Goal: Task Accomplishment & Management: Use online tool/utility

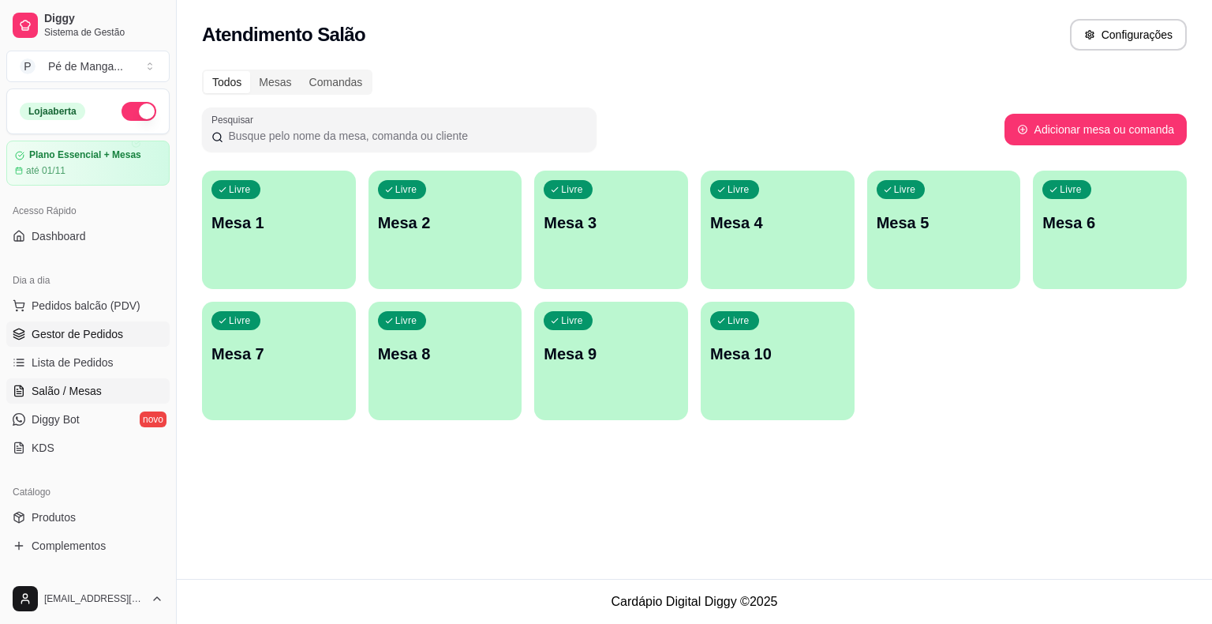
scroll to position [158, 0]
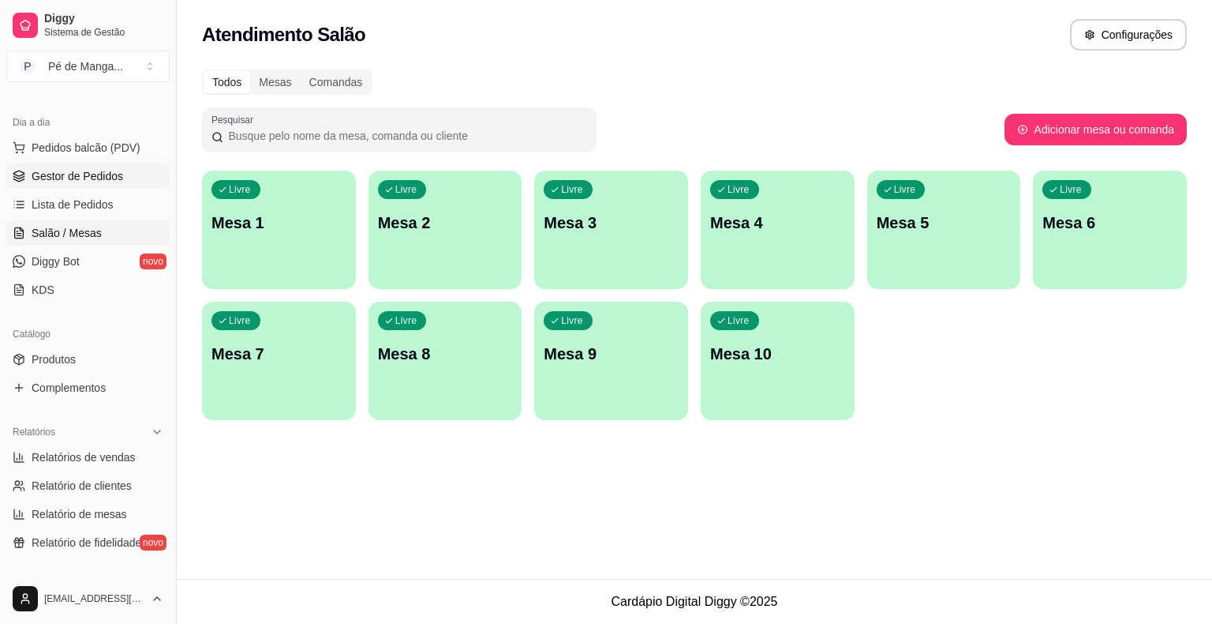
click at [101, 179] on span "Gestor de Pedidos" at bounding box center [78, 176] width 92 height 16
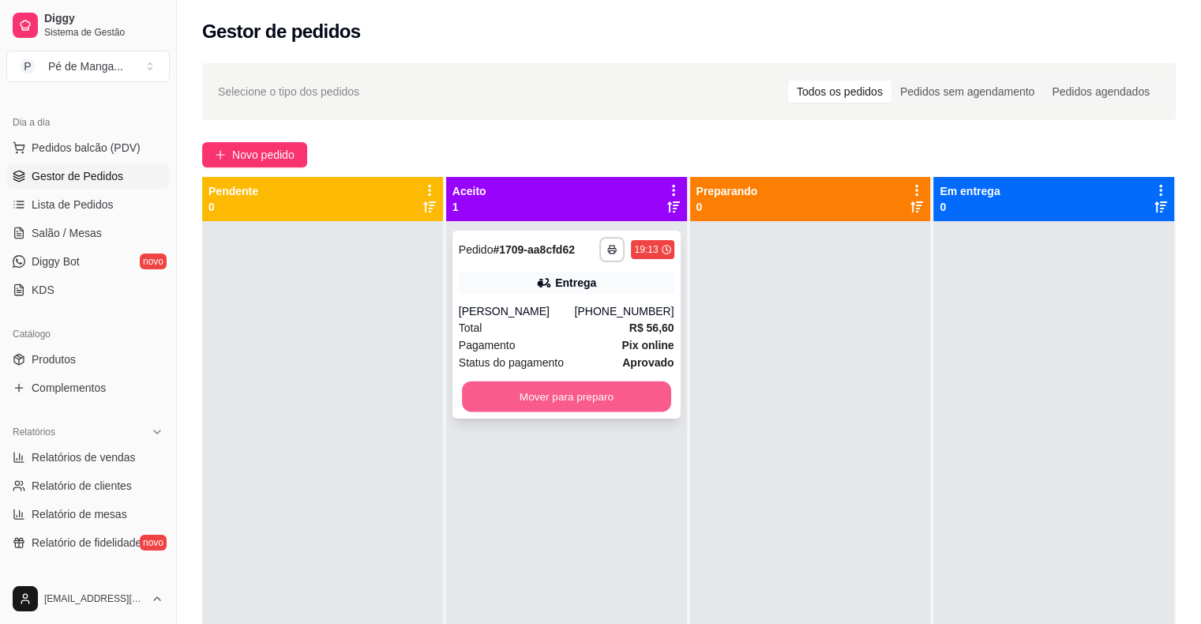
click at [615, 395] on button "Mover para preparo" at bounding box center [566, 396] width 209 height 31
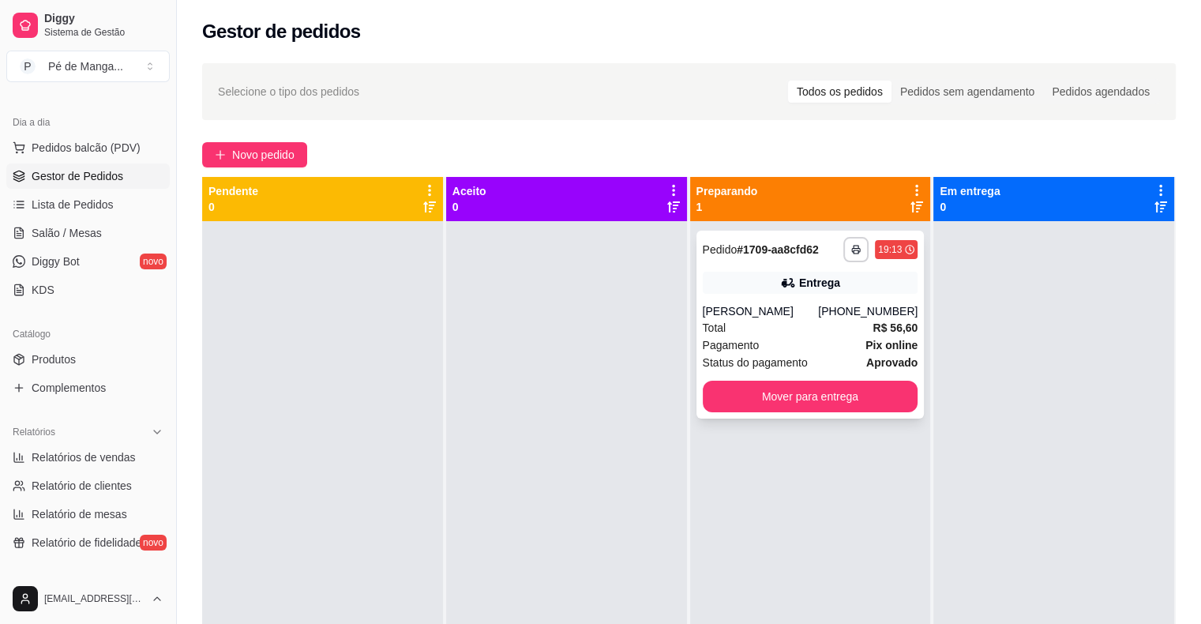
click at [806, 313] on div "[PERSON_NAME]" at bounding box center [761, 311] width 116 height 16
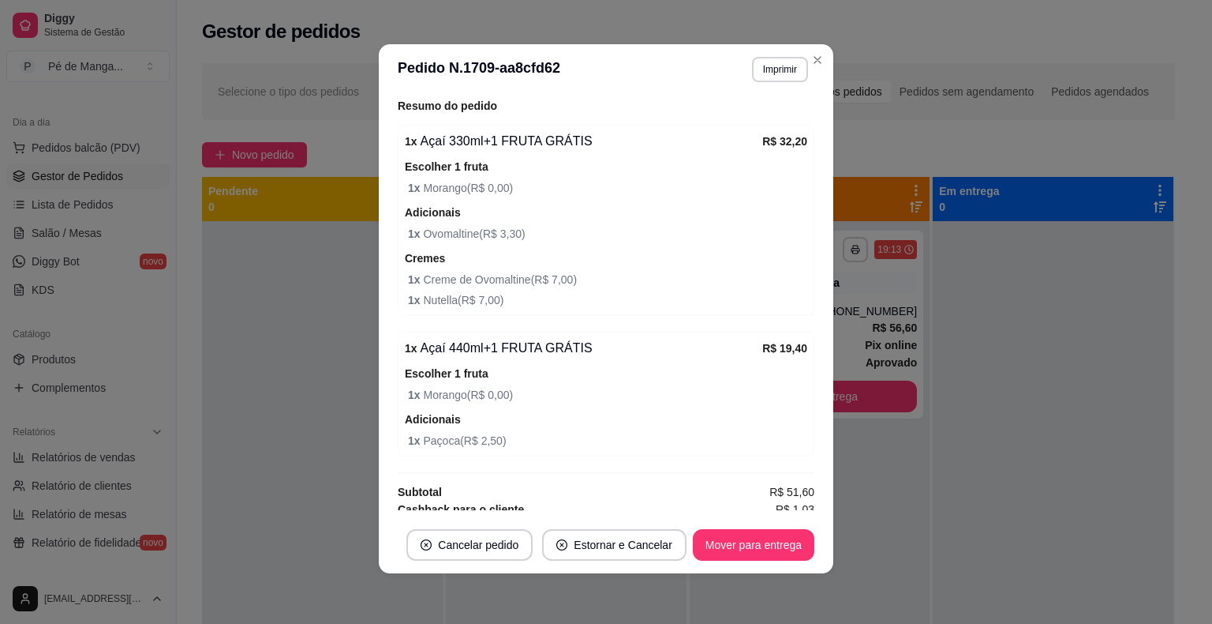
scroll to position [518, 0]
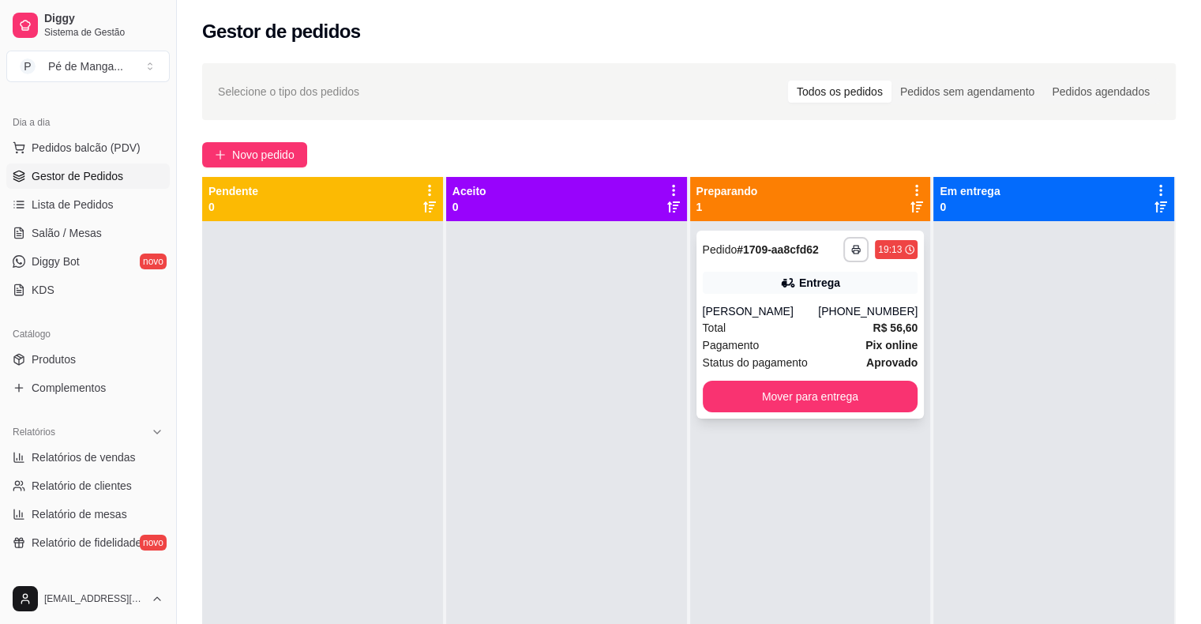
click at [792, 320] on div "**********" at bounding box center [810, 324] width 228 height 188
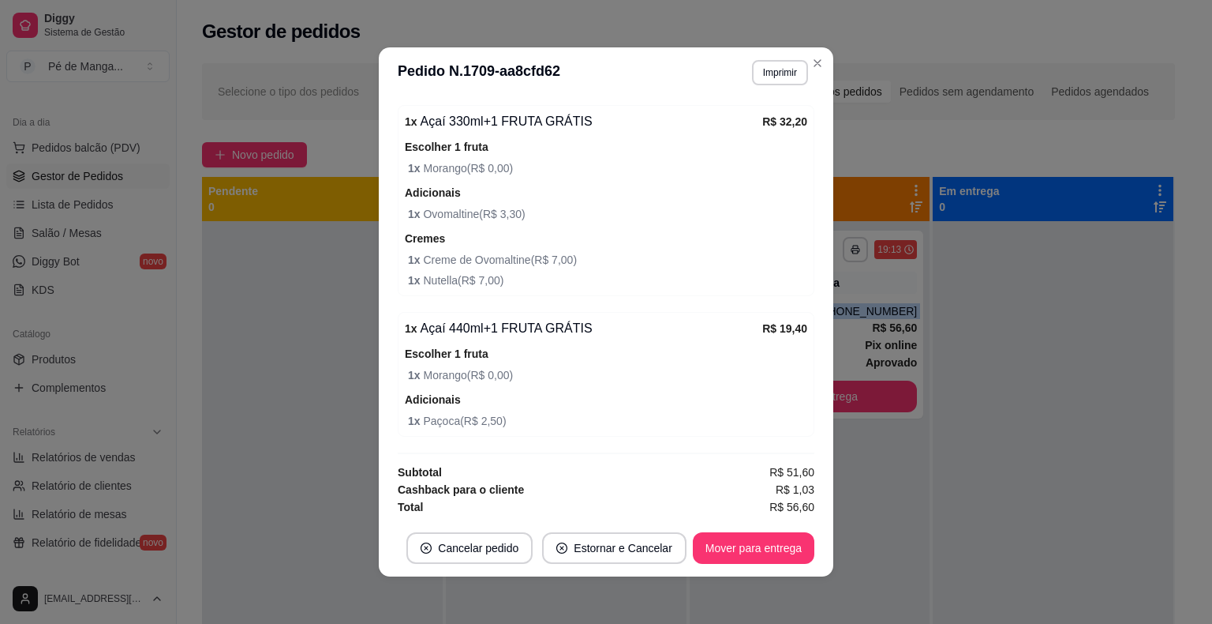
scroll to position [3, 0]
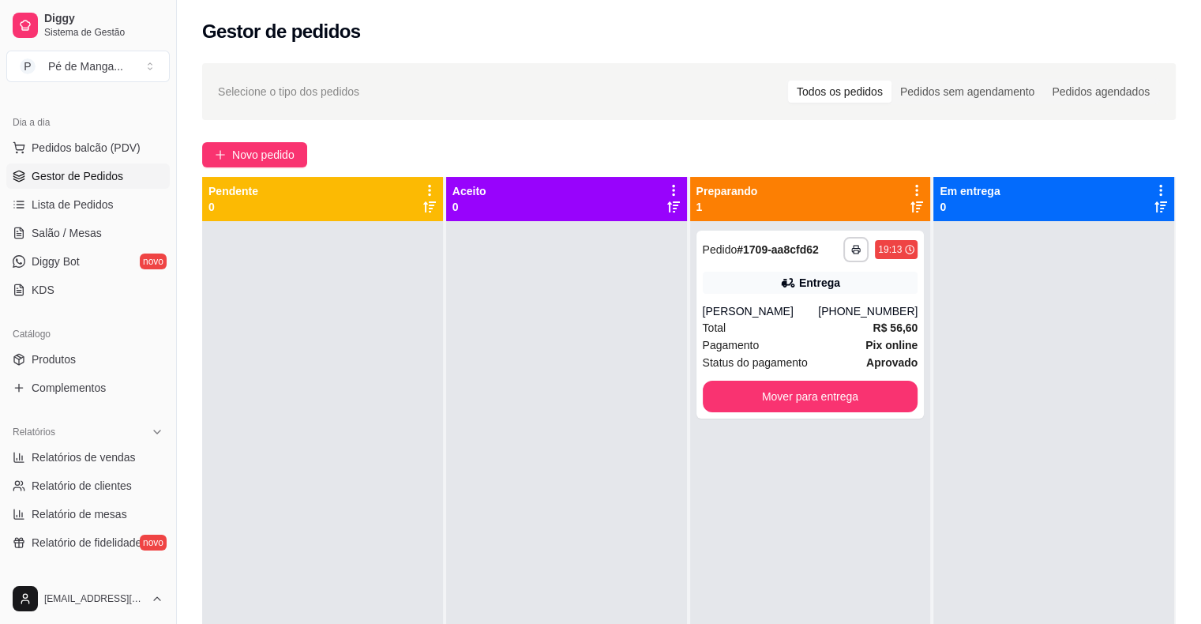
click at [564, 393] on div at bounding box center [566, 533] width 241 height 624
click at [82, 238] on span "Salão / Mesas" at bounding box center [67, 233] width 70 height 16
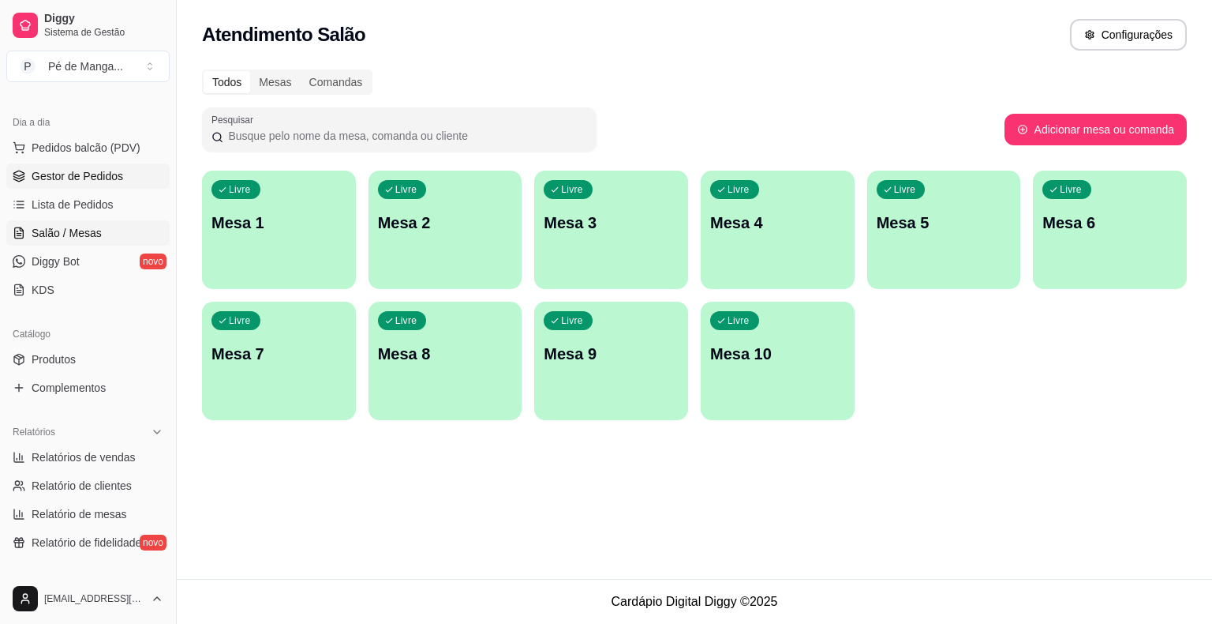
click at [44, 176] on span "Gestor de Pedidos" at bounding box center [78, 176] width 92 height 16
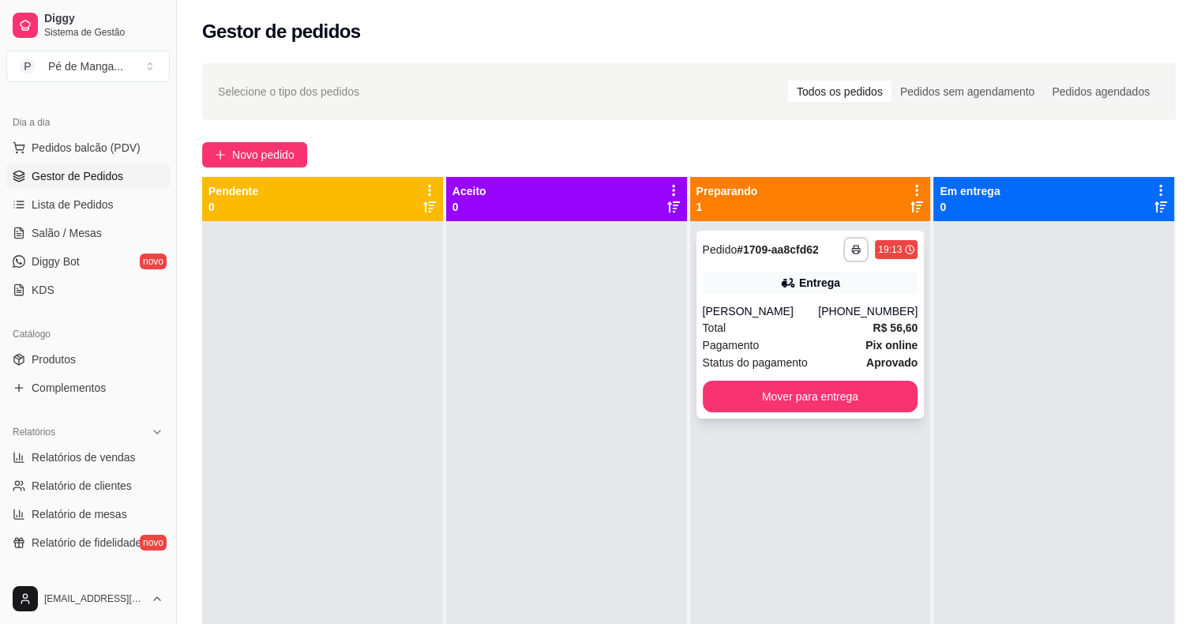
click at [835, 322] on div "Total R$ 56,60" at bounding box center [810, 327] width 215 height 17
click at [850, 330] on div "Total R$ 56,60" at bounding box center [810, 327] width 215 height 17
click at [732, 324] on div "Total R$ 56,60" at bounding box center [810, 327] width 215 height 17
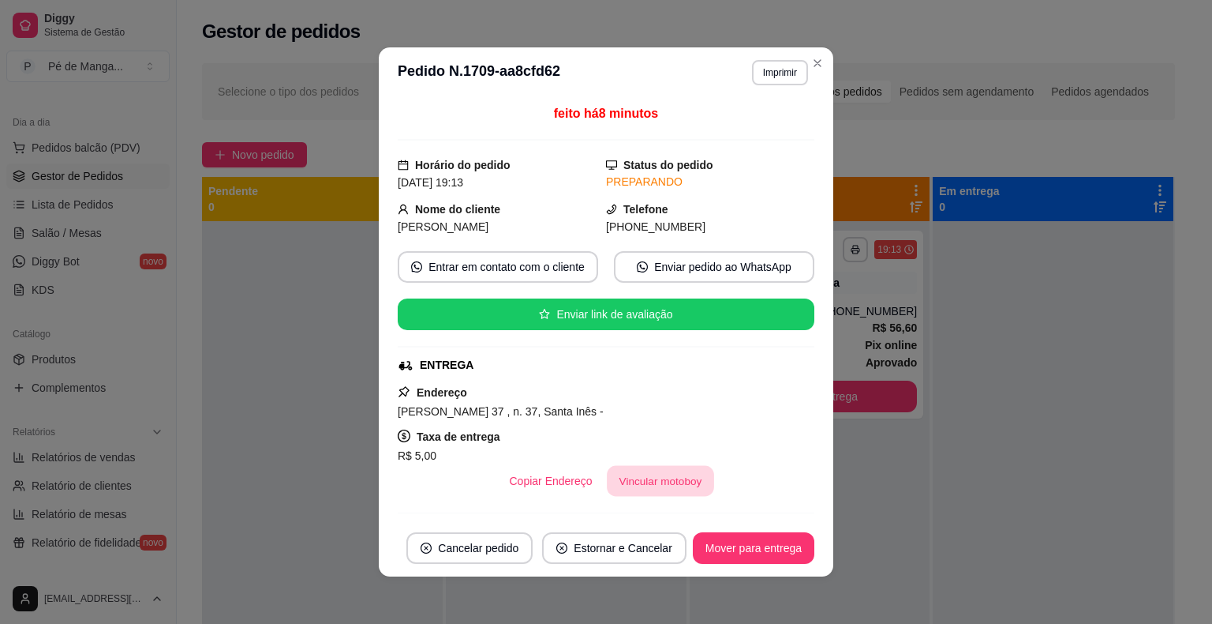
click at [644, 485] on button "Vincular motoboy" at bounding box center [660, 481] width 107 height 31
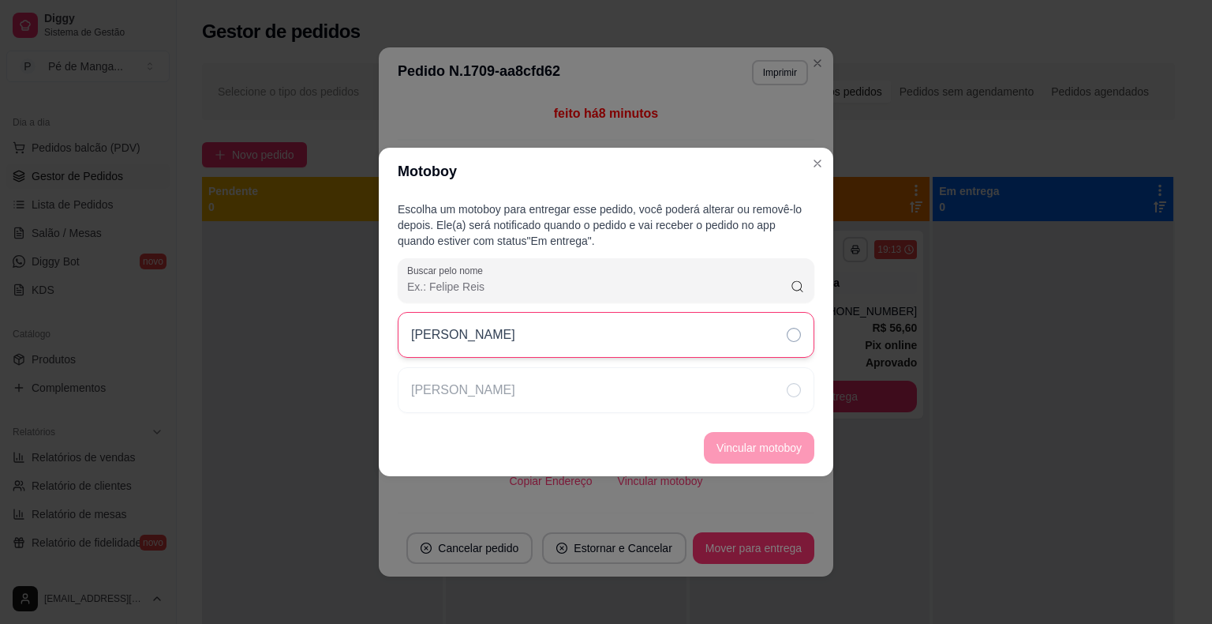
click at [714, 333] on div "[PERSON_NAME]" at bounding box center [606, 335] width 417 height 46
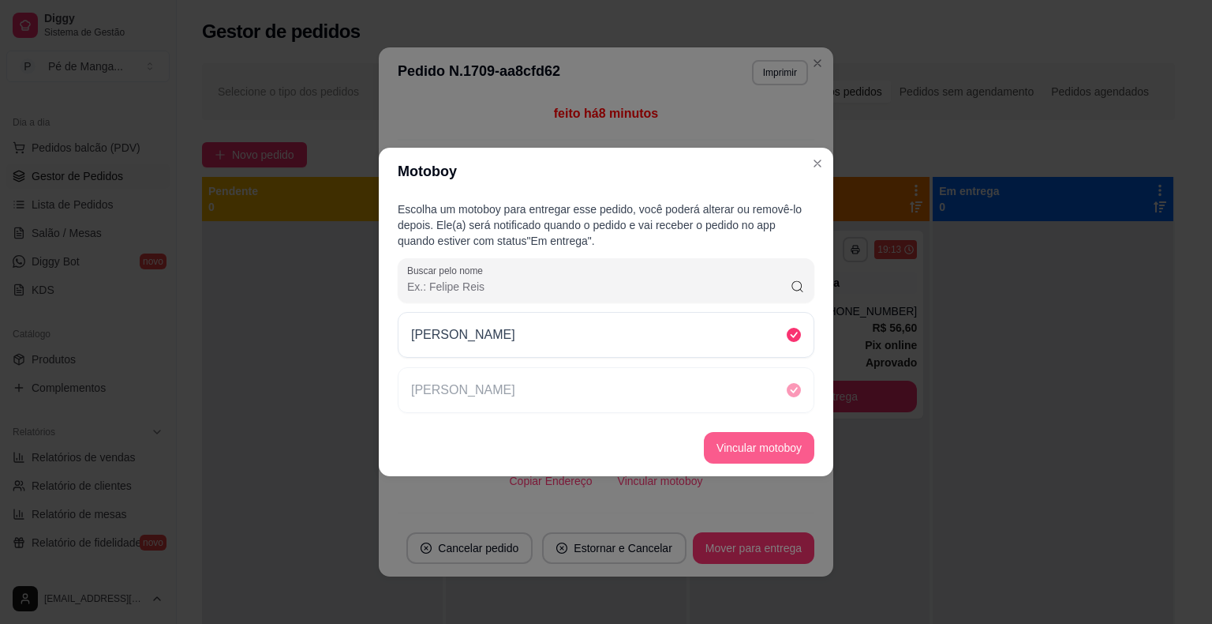
click at [732, 443] on button "Vincular motoboy" at bounding box center [759, 448] width 111 height 32
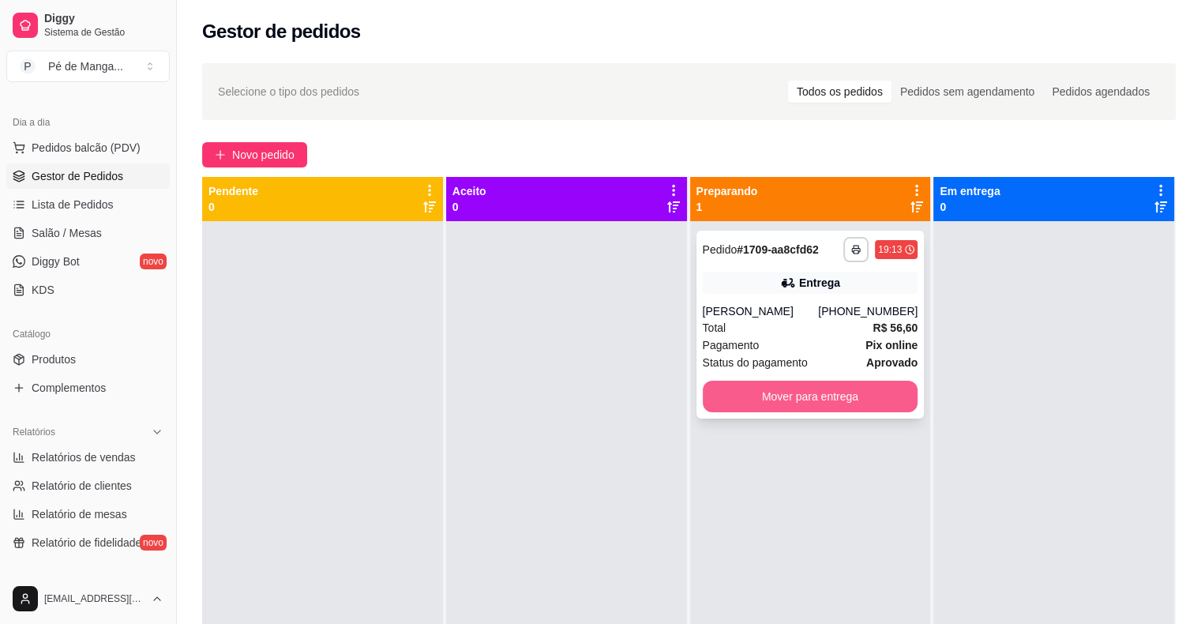
click at [797, 406] on button "Mover para entrega" at bounding box center [810, 396] width 215 height 32
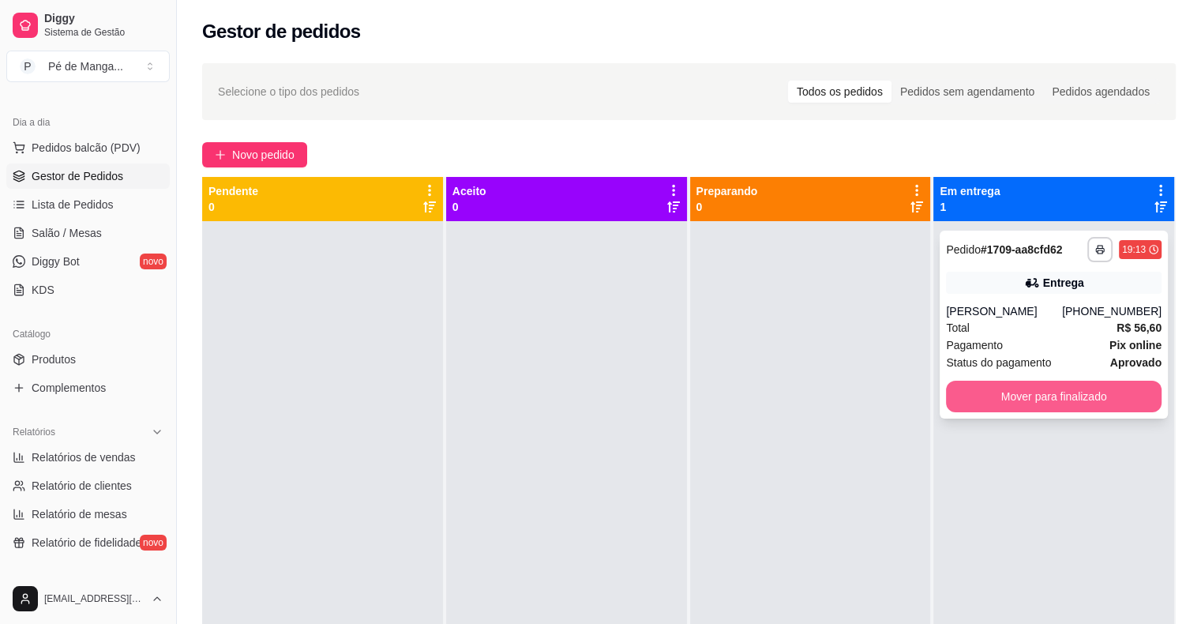
click at [993, 399] on button "Mover para finalizado" at bounding box center [1053, 396] width 215 height 32
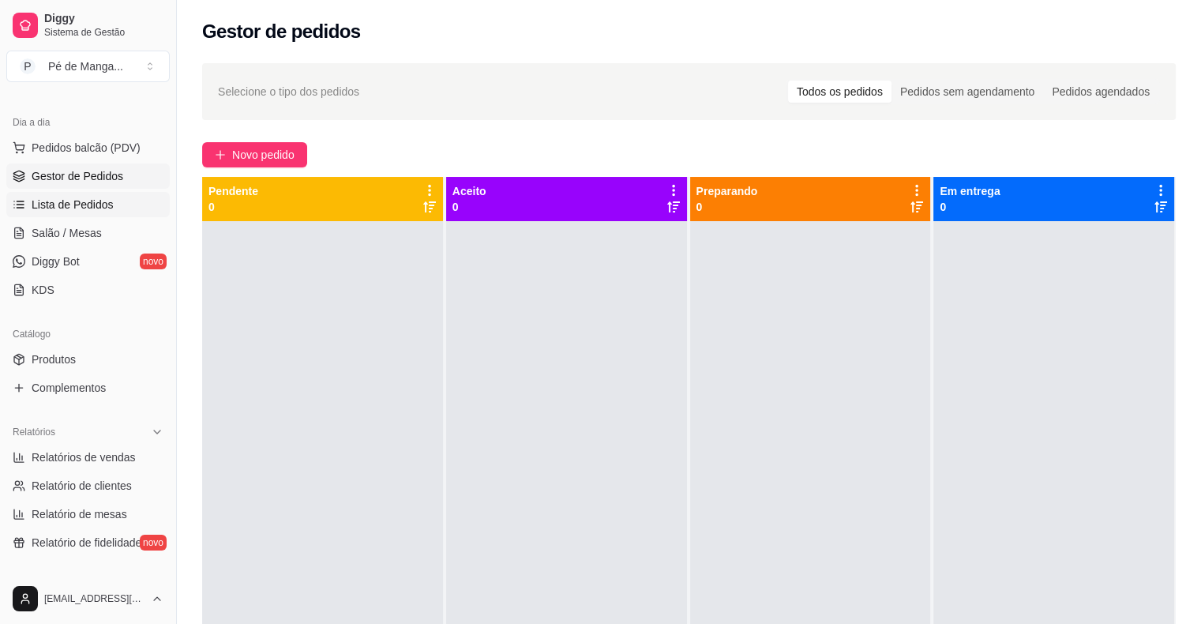
click at [80, 208] on span "Lista de Pedidos" at bounding box center [73, 205] width 82 height 16
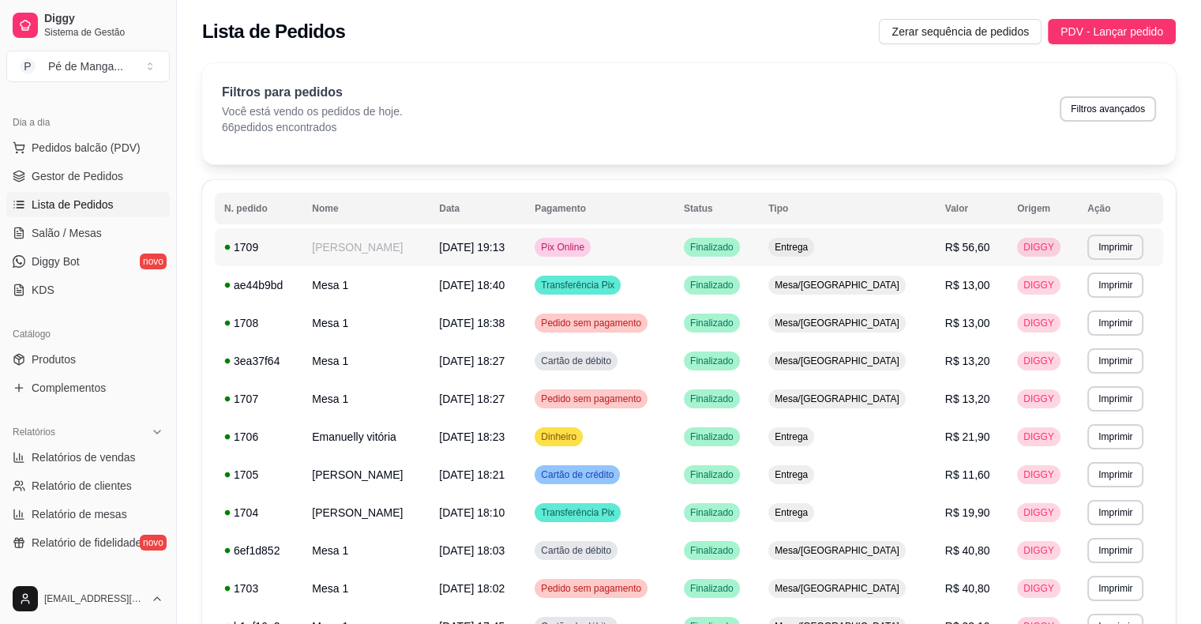
click at [489, 250] on span "[DATE] 19:13" at bounding box center [472, 247] width 66 height 13
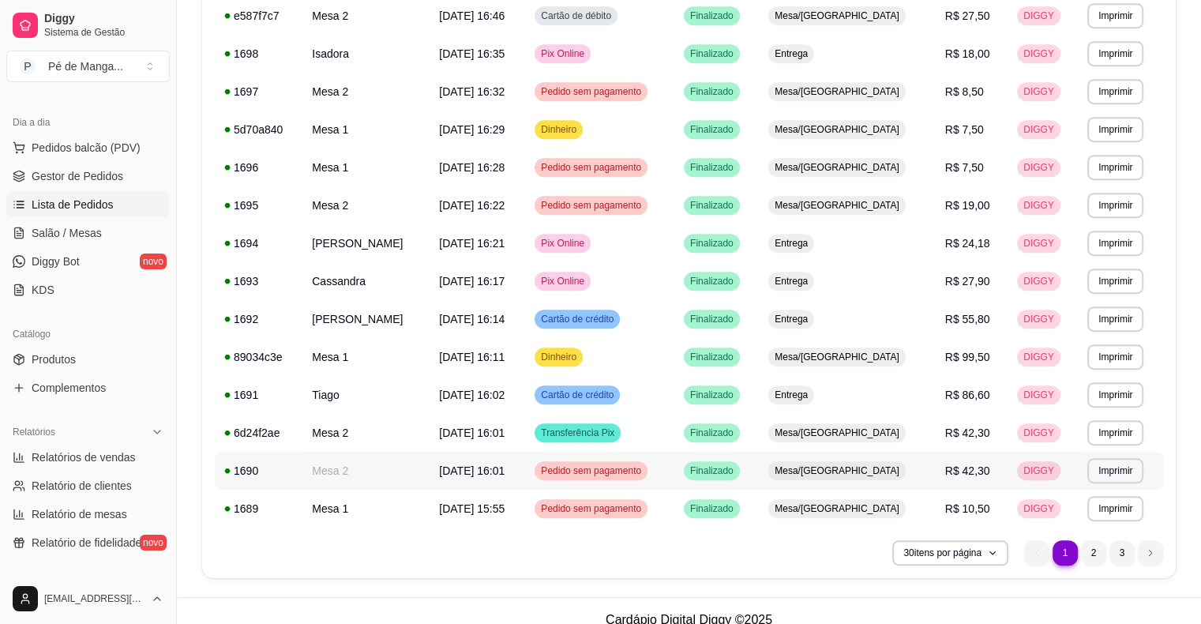
scroll to position [855, 0]
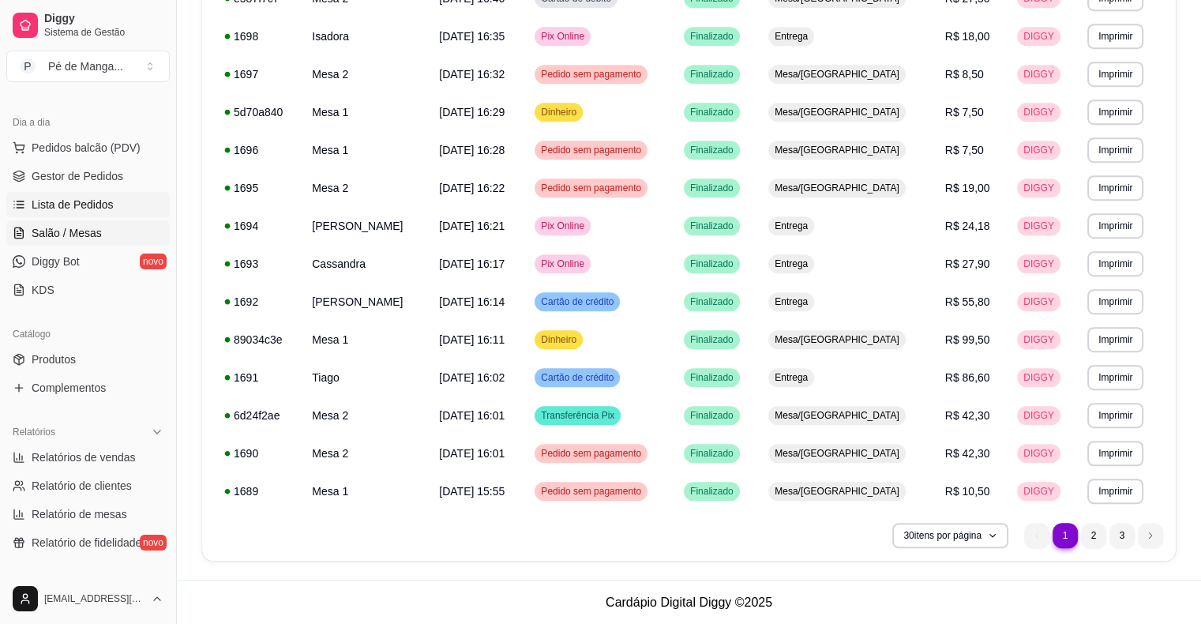
click at [84, 235] on span "Salão / Mesas" at bounding box center [67, 233] width 70 height 16
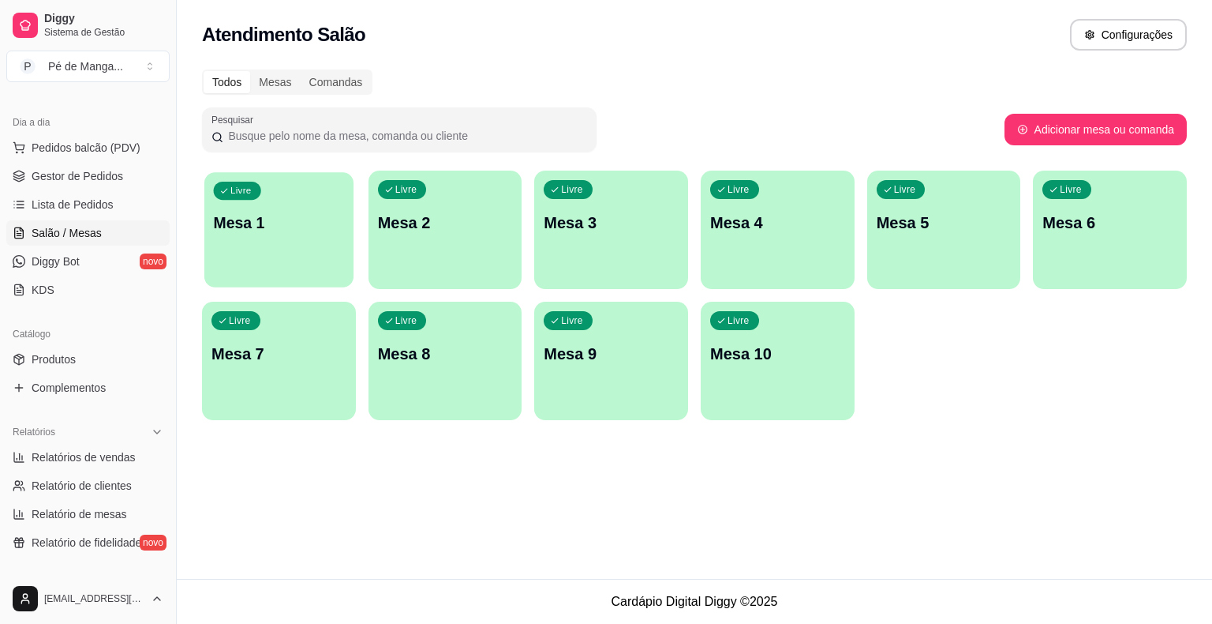
click at [279, 235] on div "Livre Mesa 1" at bounding box center [278, 220] width 149 height 96
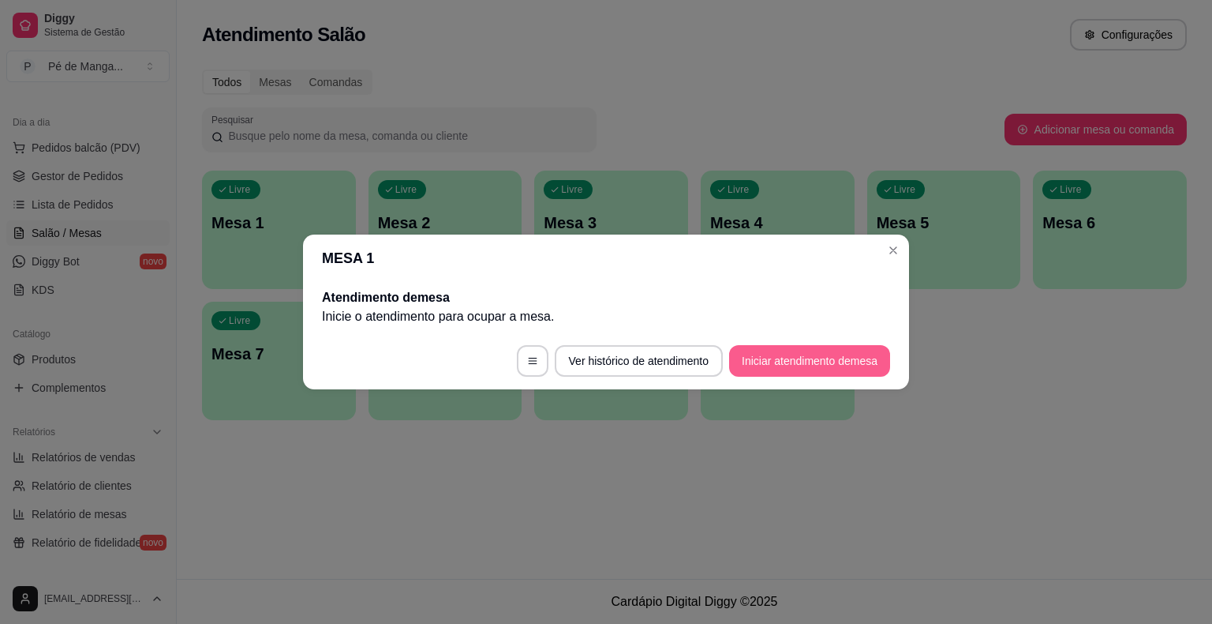
click at [837, 362] on button "Iniciar atendimento de mesa" at bounding box center [809, 361] width 161 height 32
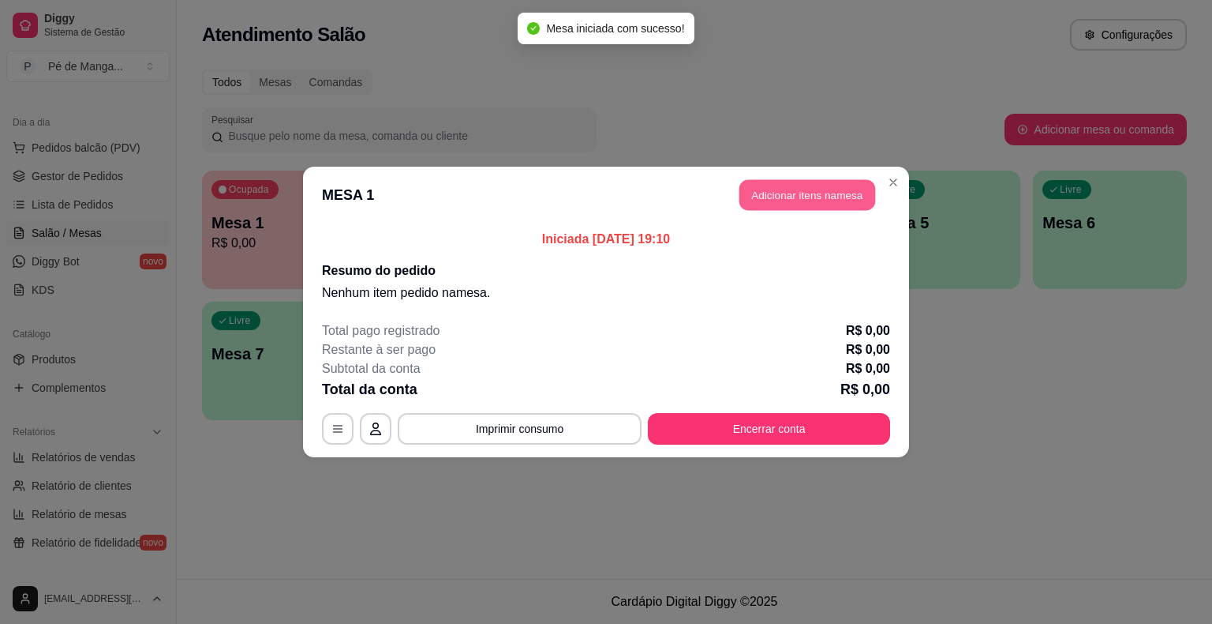
click at [811, 196] on button "Adicionar itens na mesa" at bounding box center [808, 195] width 136 height 31
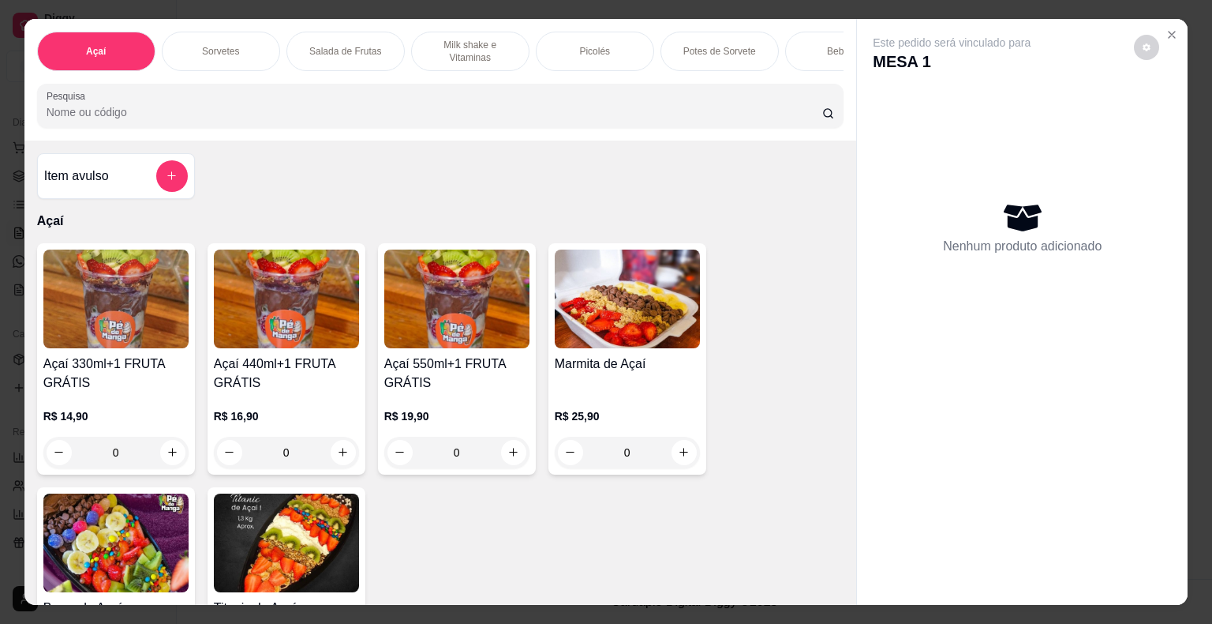
drag, startPoint x: 613, startPoint y: 47, endPoint x: 592, endPoint y: 58, distance: 23.3
click at [610, 48] on div "Picolés" at bounding box center [595, 51] width 118 height 39
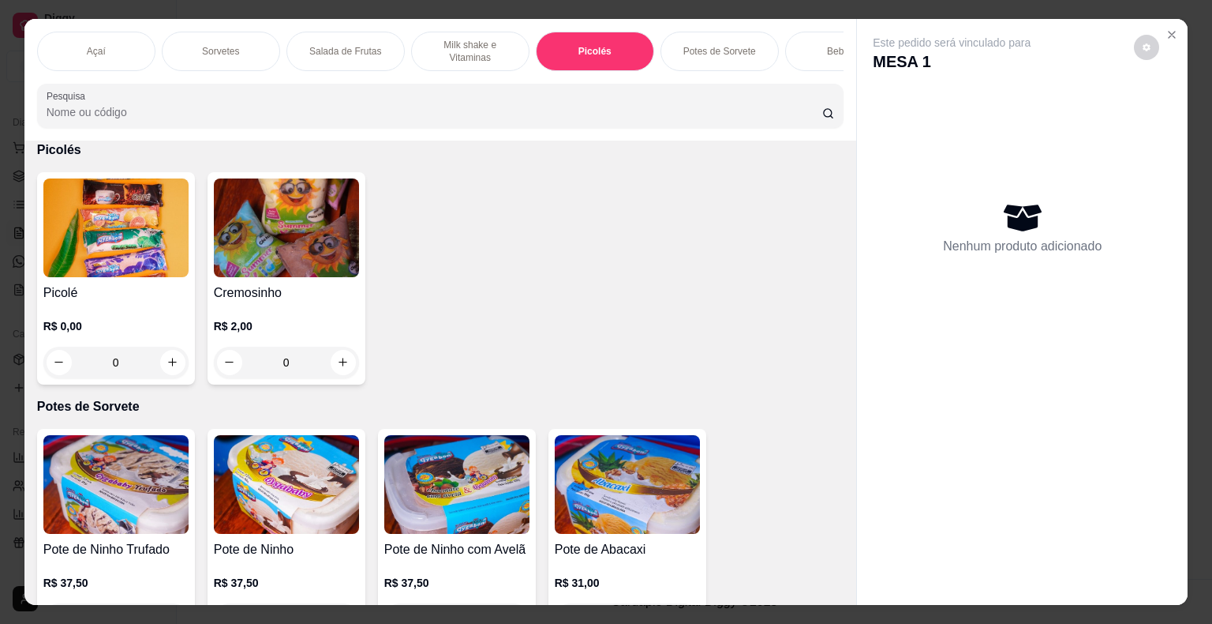
scroll to position [38, 0]
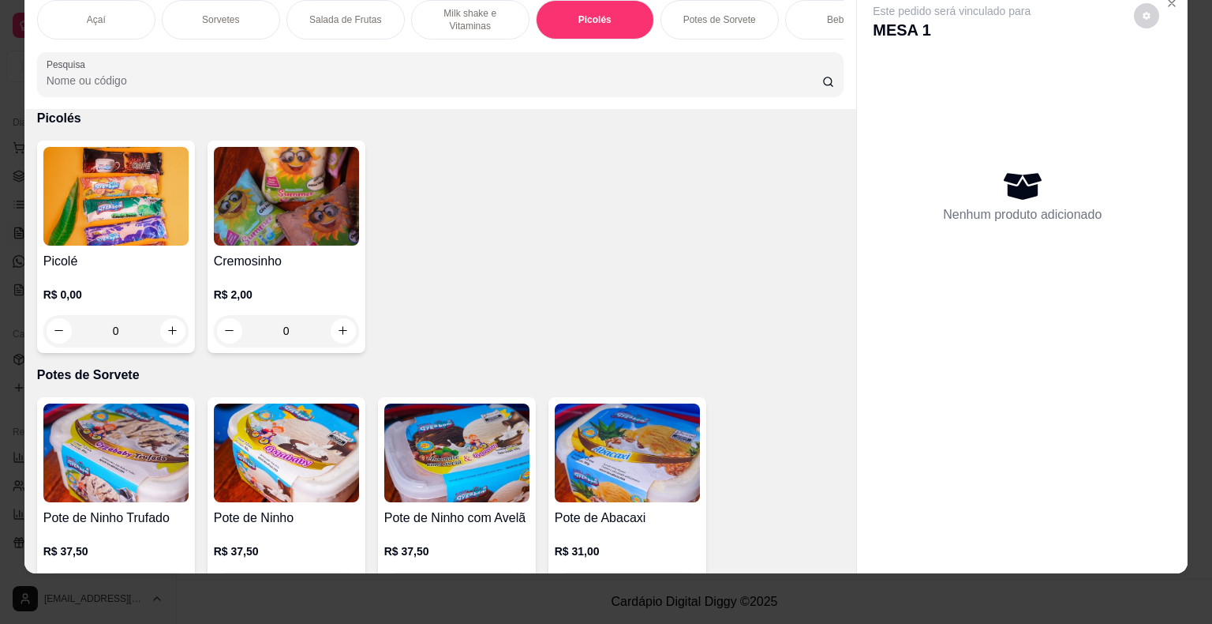
click at [163, 320] on div "0" at bounding box center [115, 331] width 145 height 32
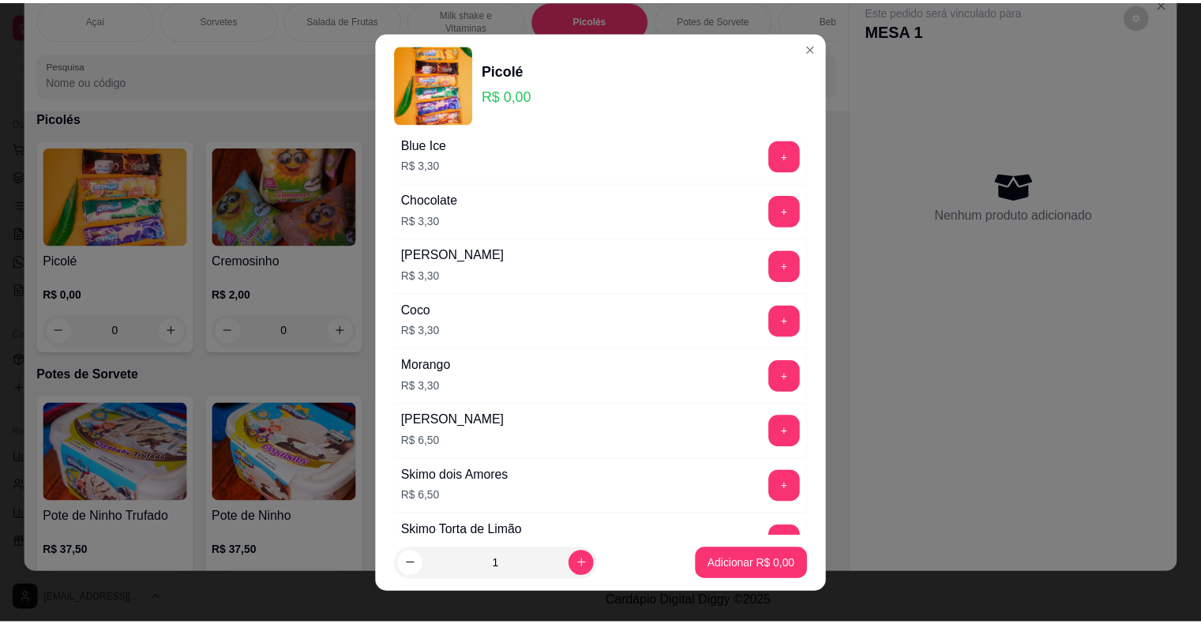
scroll to position [947, 0]
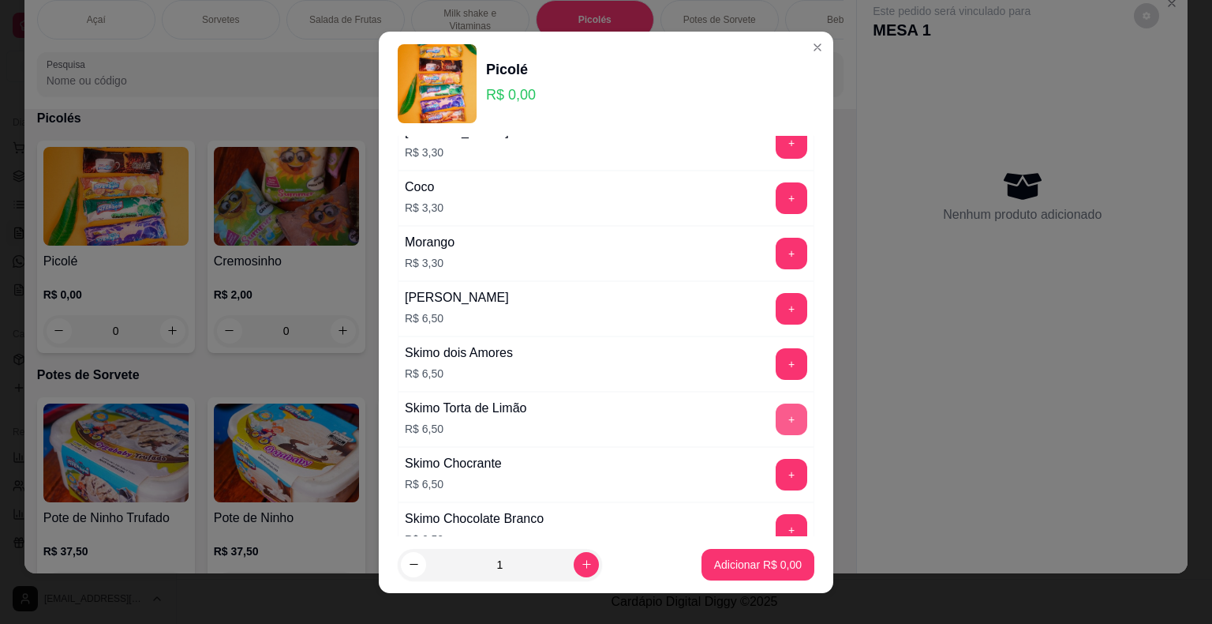
click at [776, 417] on button "+" at bounding box center [792, 419] width 32 height 32
click at [729, 564] on p "Adicionar R$ 13,00" at bounding box center [755, 564] width 94 height 16
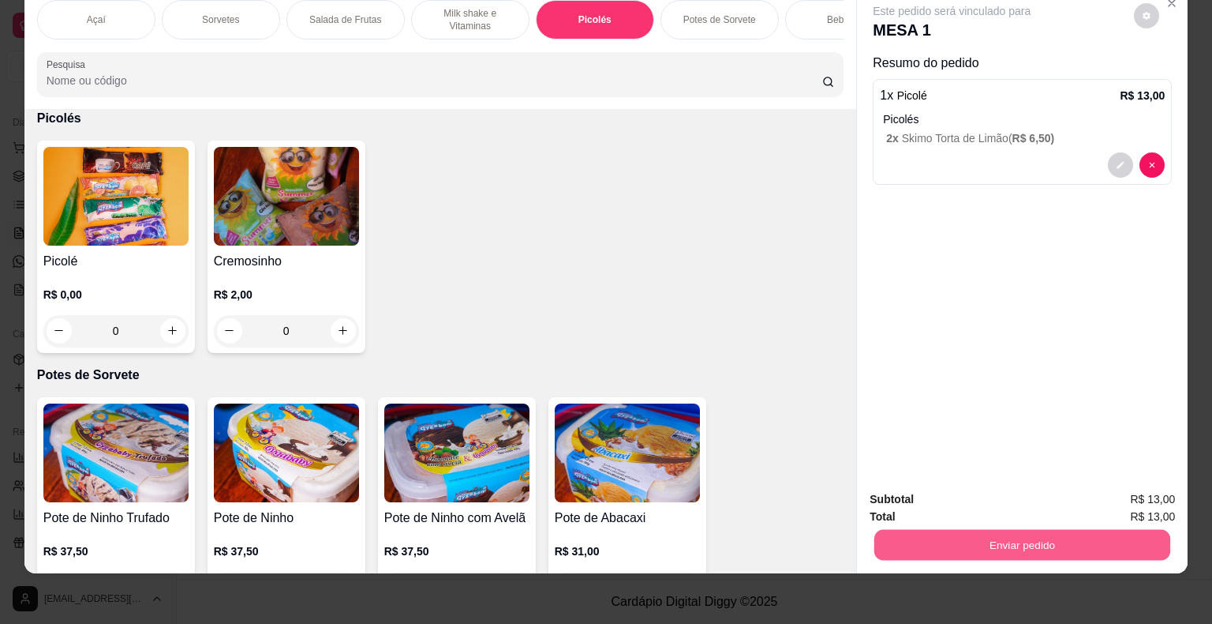
click at [1013, 530] on button "Enviar pedido" at bounding box center [1023, 545] width 296 height 31
click at [1133, 500] on button "Enviar pedido" at bounding box center [1134, 493] width 87 height 29
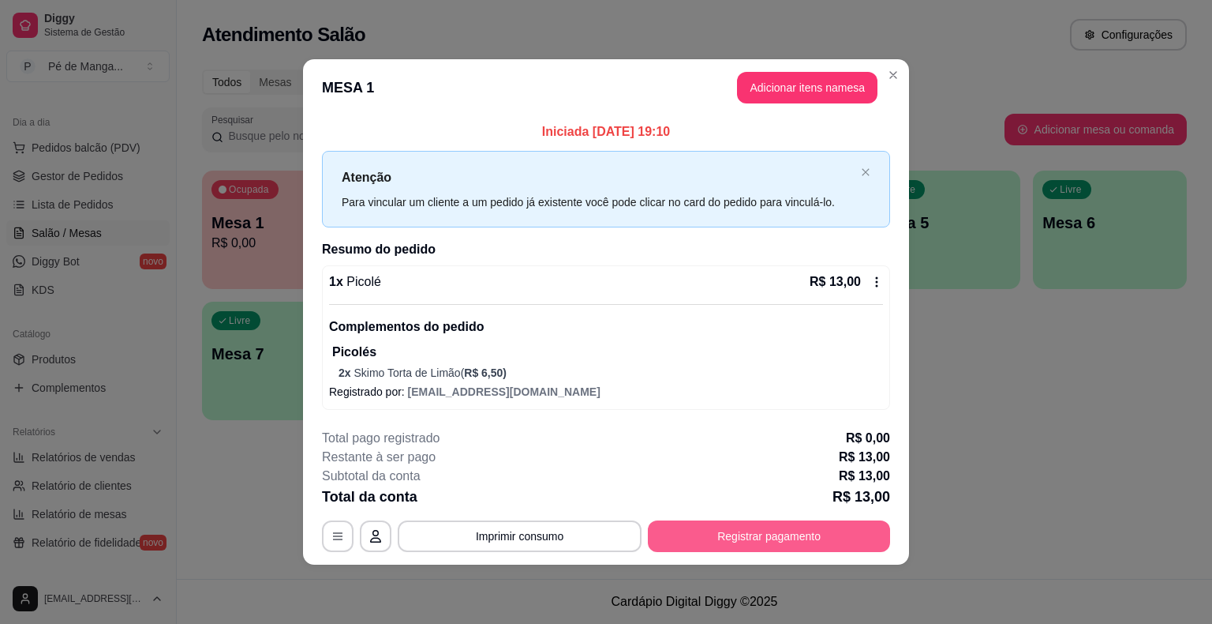
click at [834, 537] on button "Registrar pagamento" at bounding box center [769, 536] width 242 height 32
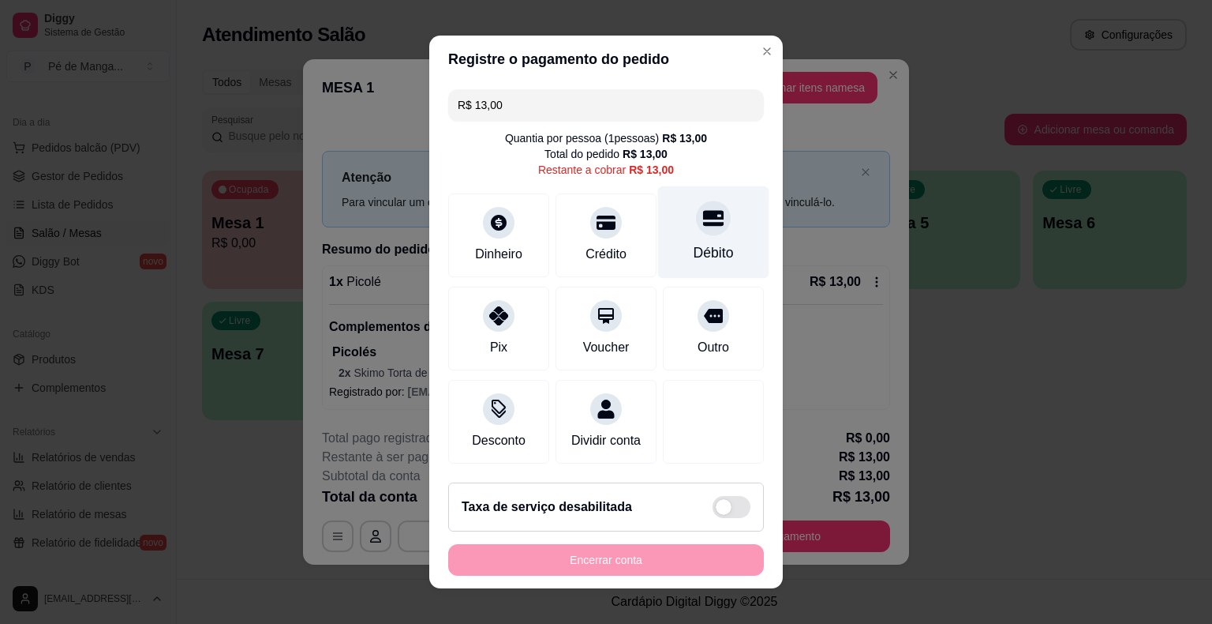
click at [722, 249] on div "Débito" at bounding box center [713, 232] width 111 height 92
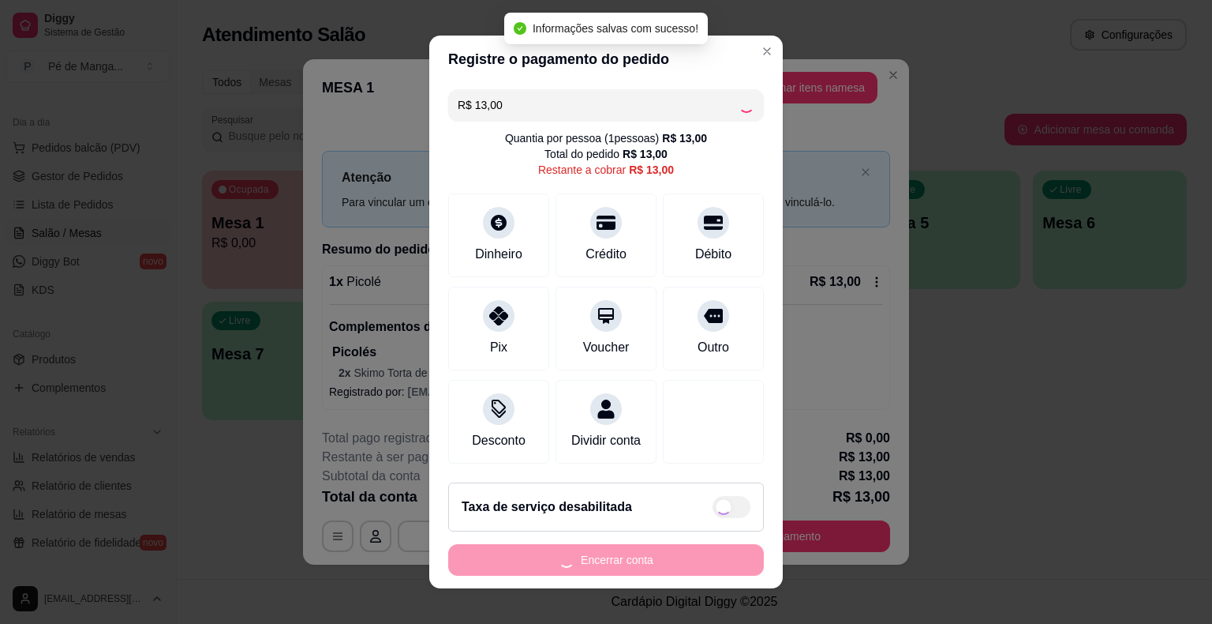
type input "R$ 0,00"
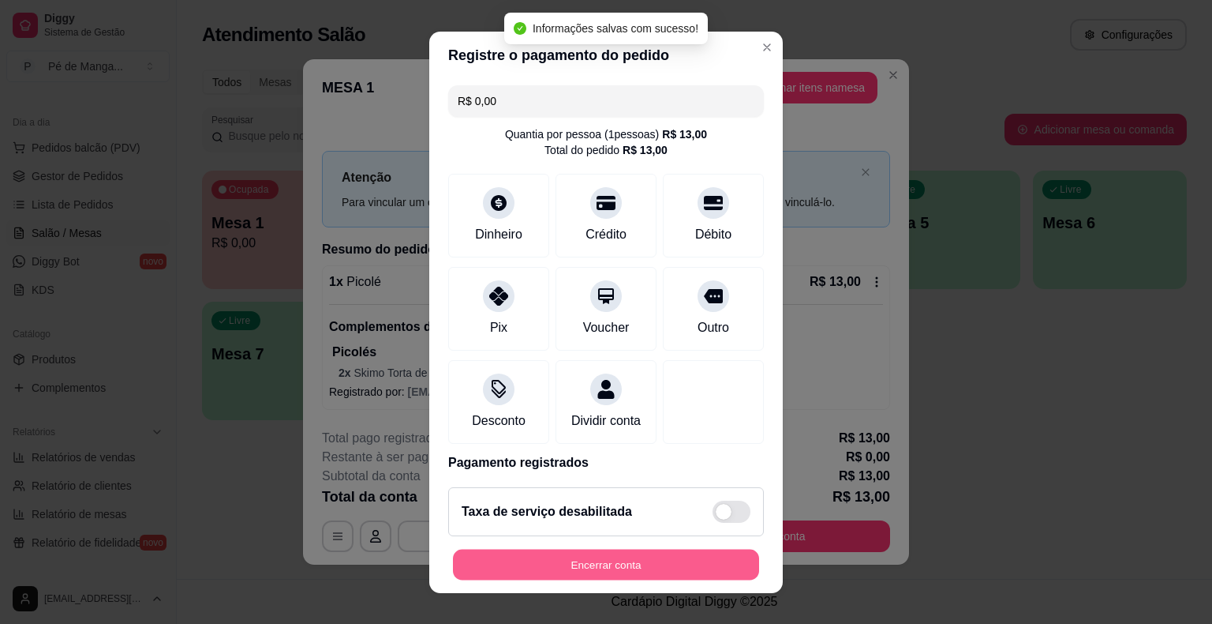
click at [710, 571] on button "Encerrar conta" at bounding box center [606, 564] width 306 height 31
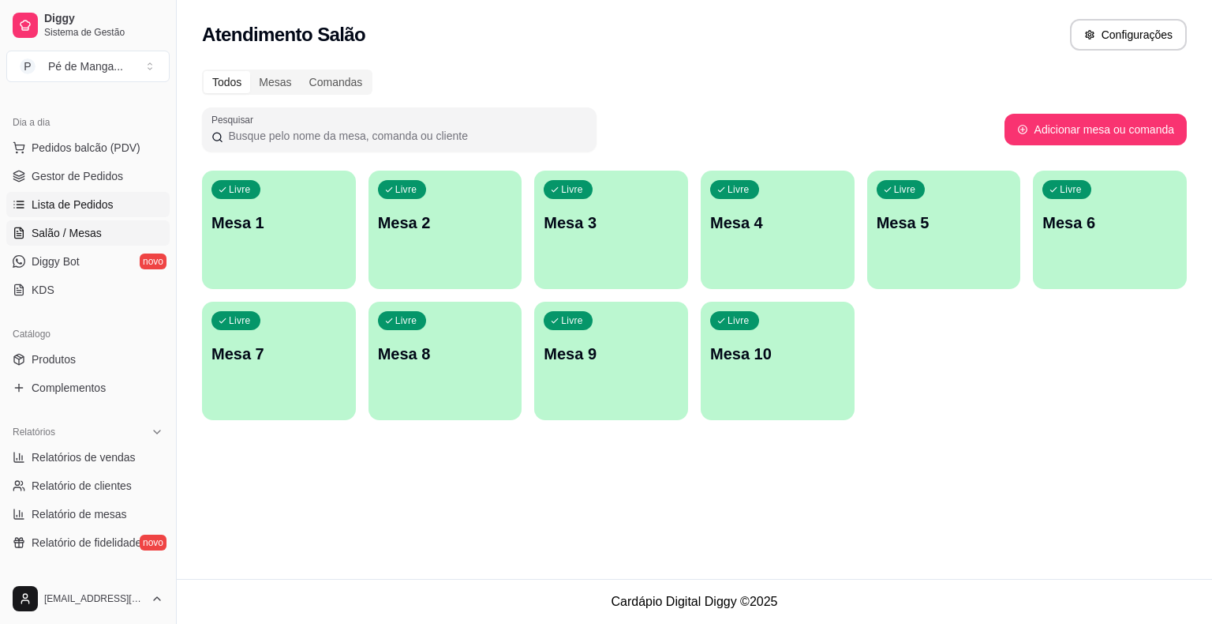
click at [79, 212] on link "Lista de Pedidos" at bounding box center [87, 204] width 163 height 25
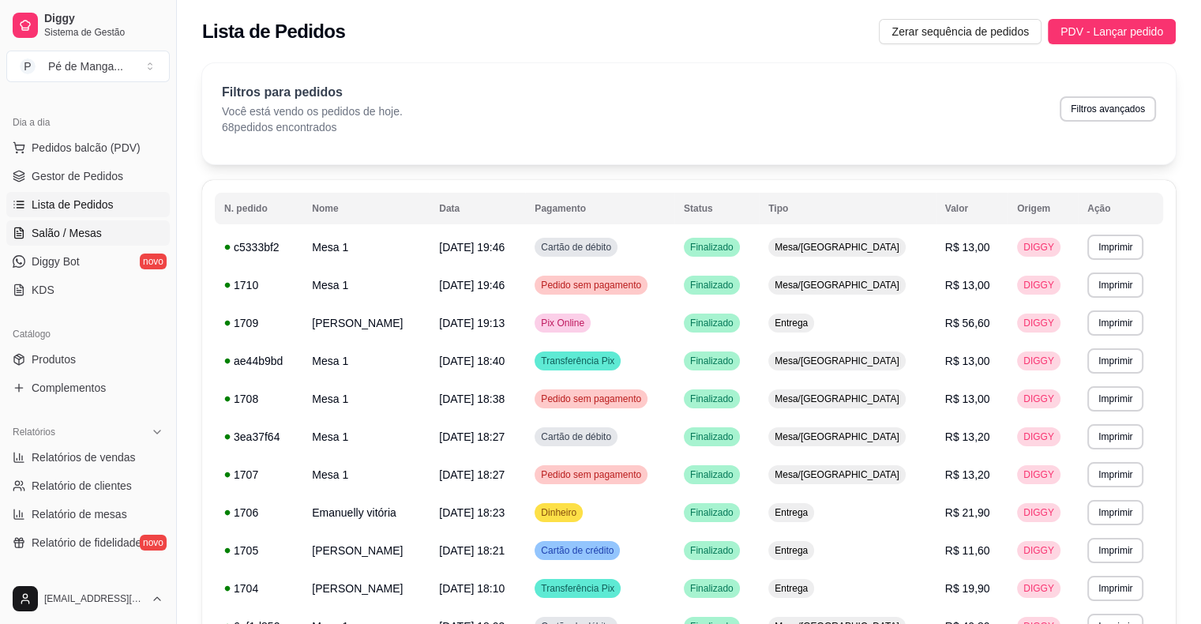
click at [84, 230] on span "Salão / Mesas" at bounding box center [67, 233] width 70 height 16
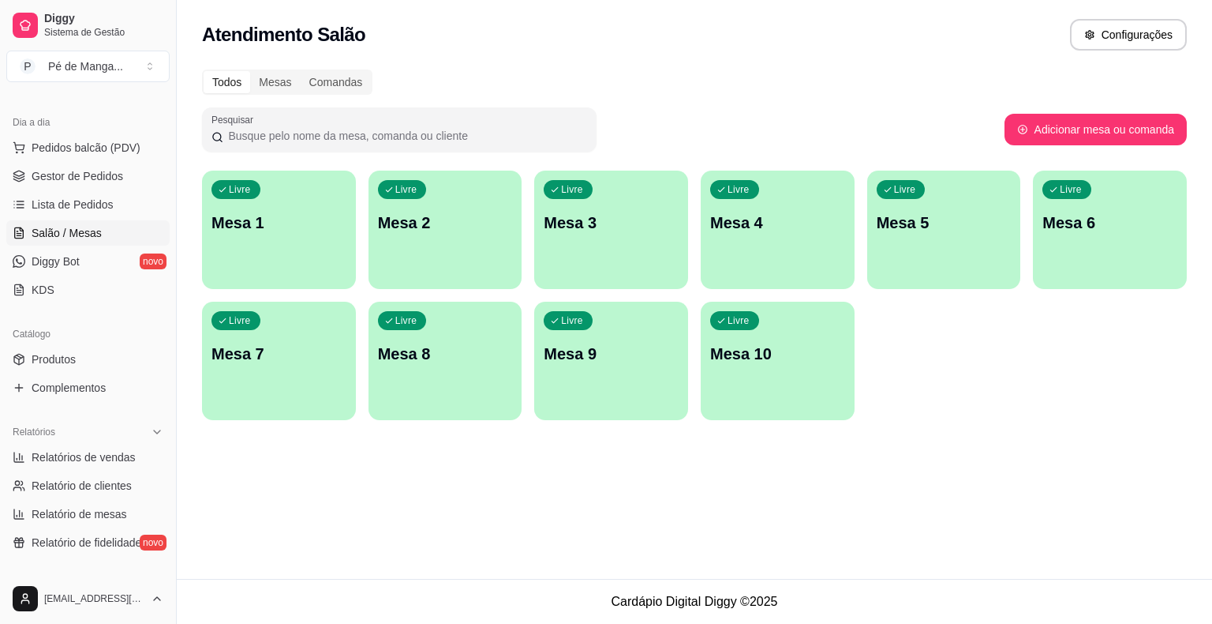
click at [83, 230] on span "Salão / Mesas" at bounding box center [67, 233] width 70 height 16
click at [82, 232] on span "Salão / Mesas" at bounding box center [67, 233] width 70 height 16
click at [96, 208] on span "Lista de Pedidos" at bounding box center [73, 205] width 82 height 16
drag, startPoint x: 95, startPoint y: 208, endPoint x: 87, endPoint y: 200, distance: 10.6
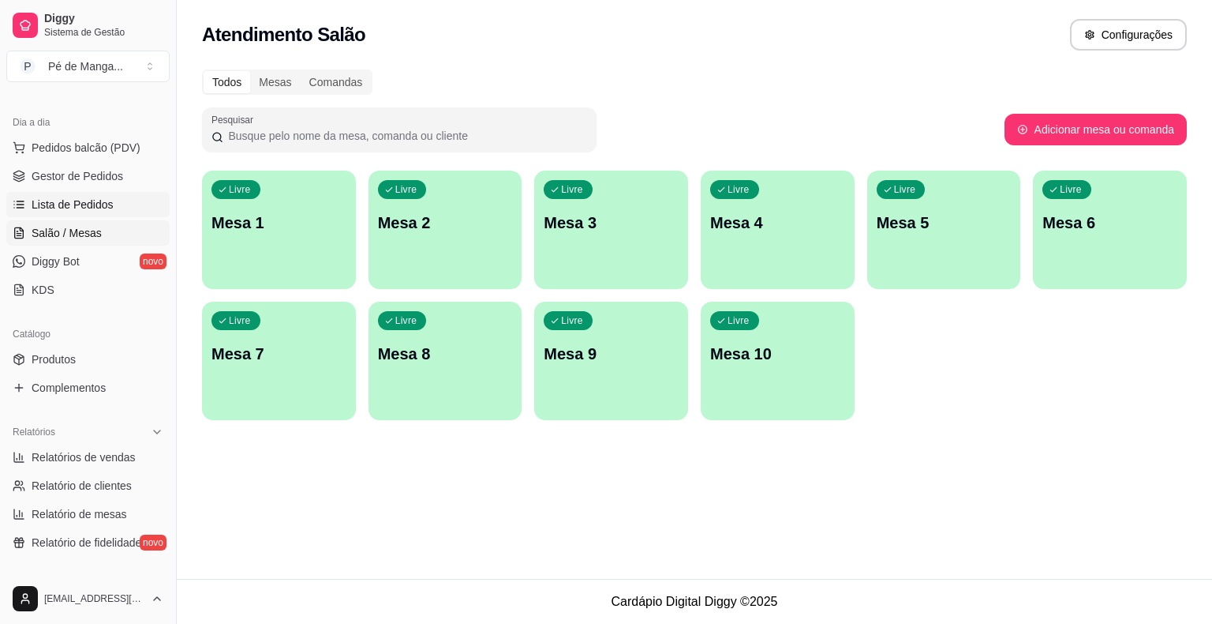
click at [94, 207] on span "Lista de Pedidos" at bounding box center [73, 205] width 82 height 16
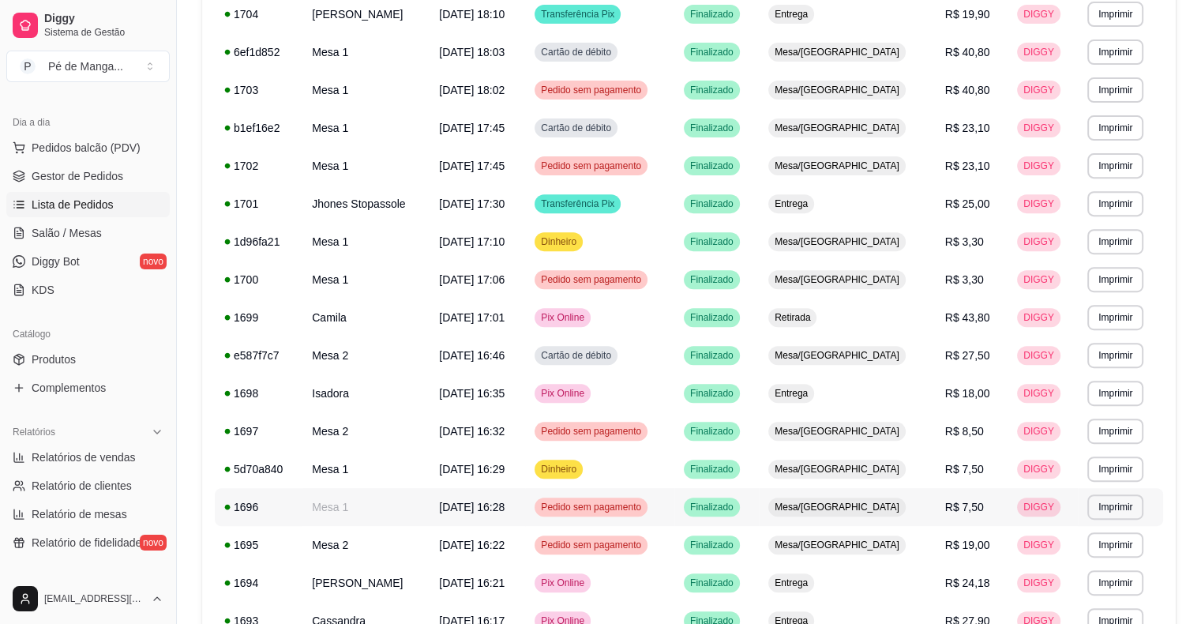
scroll to position [789, 0]
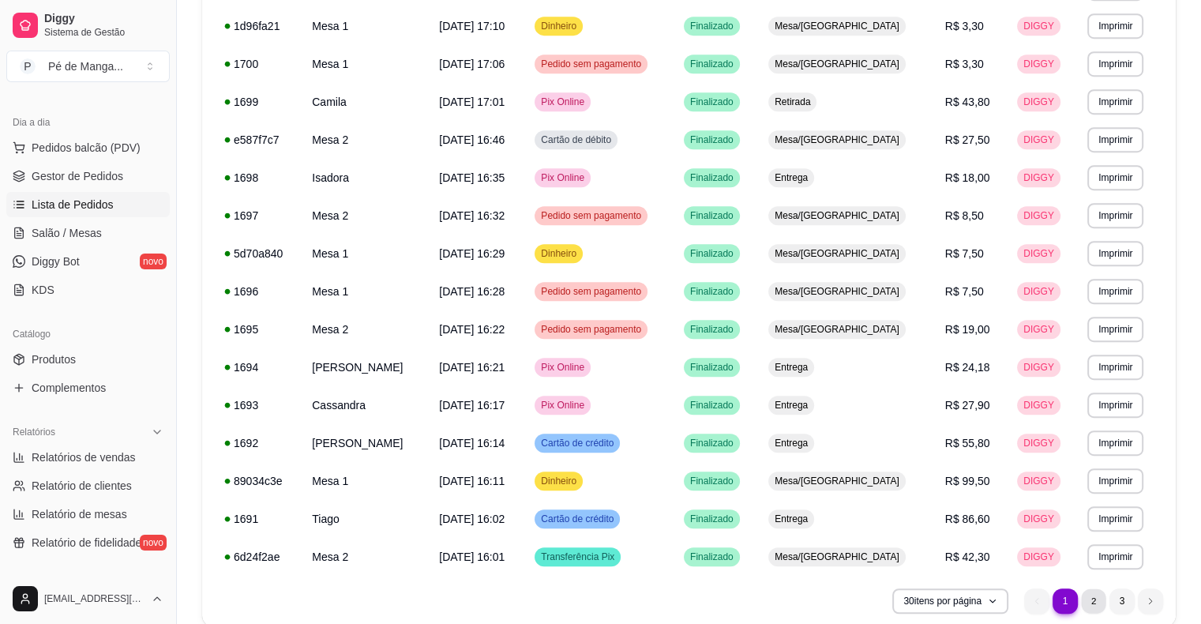
click at [1089, 600] on li "2" at bounding box center [1093, 600] width 24 height 24
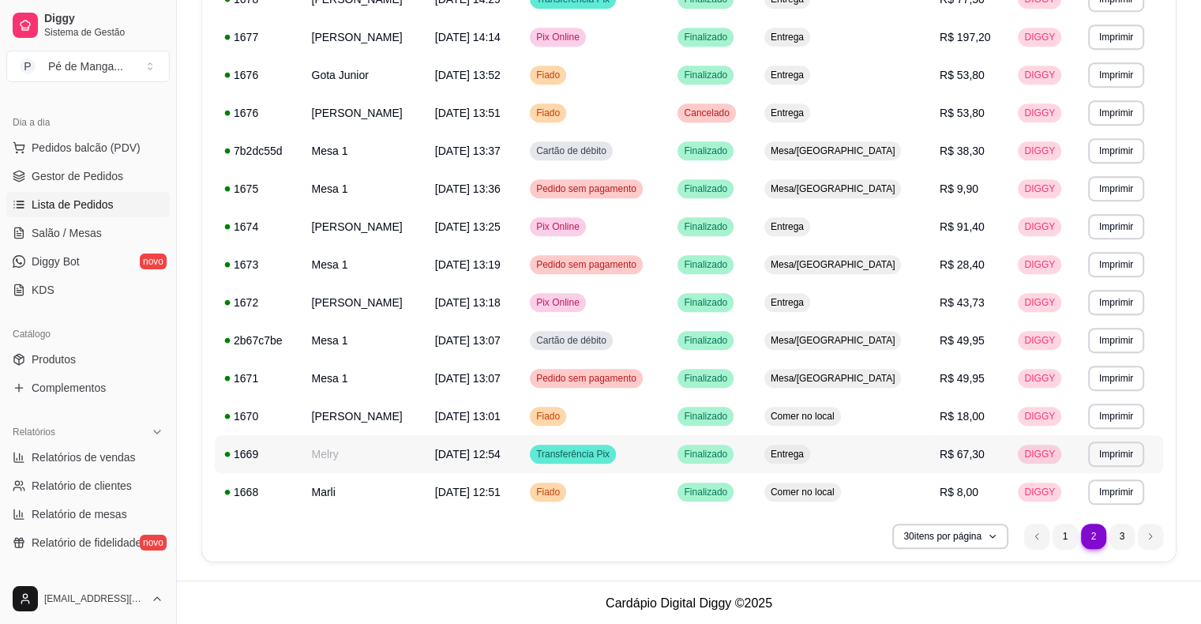
scroll to position [855, 0]
click at [1118, 531] on li "3" at bounding box center [1121, 535] width 24 height 24
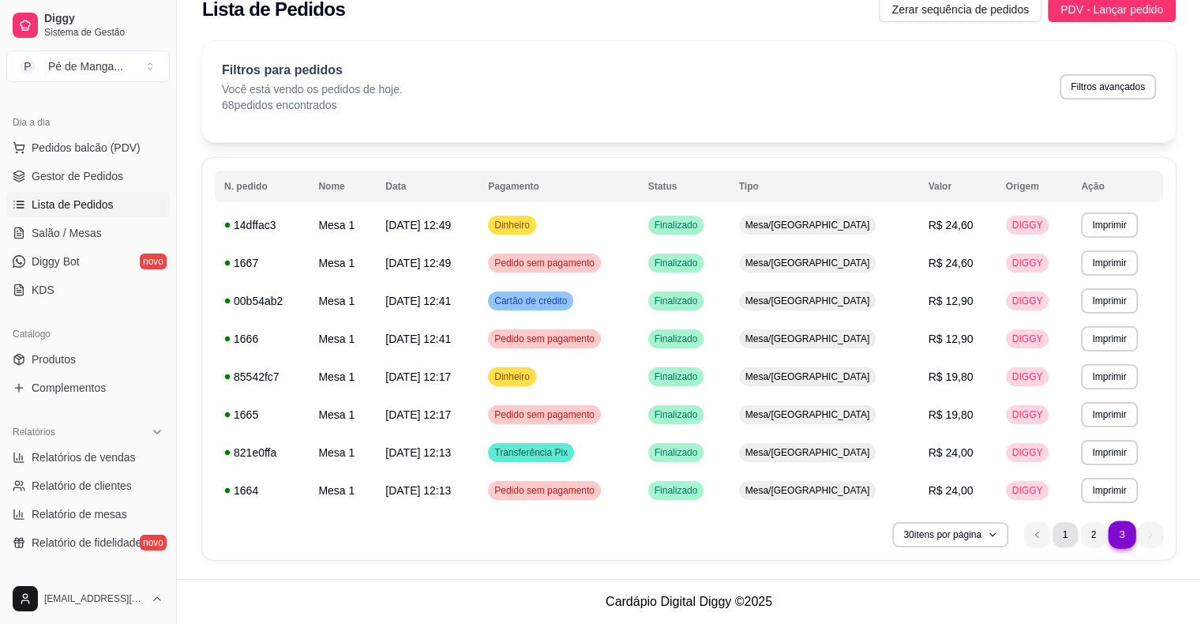
scroll to position [21, 0]
click at [1062, 538] on li "1" at bounding box center [1064, 535] width 24 height 24
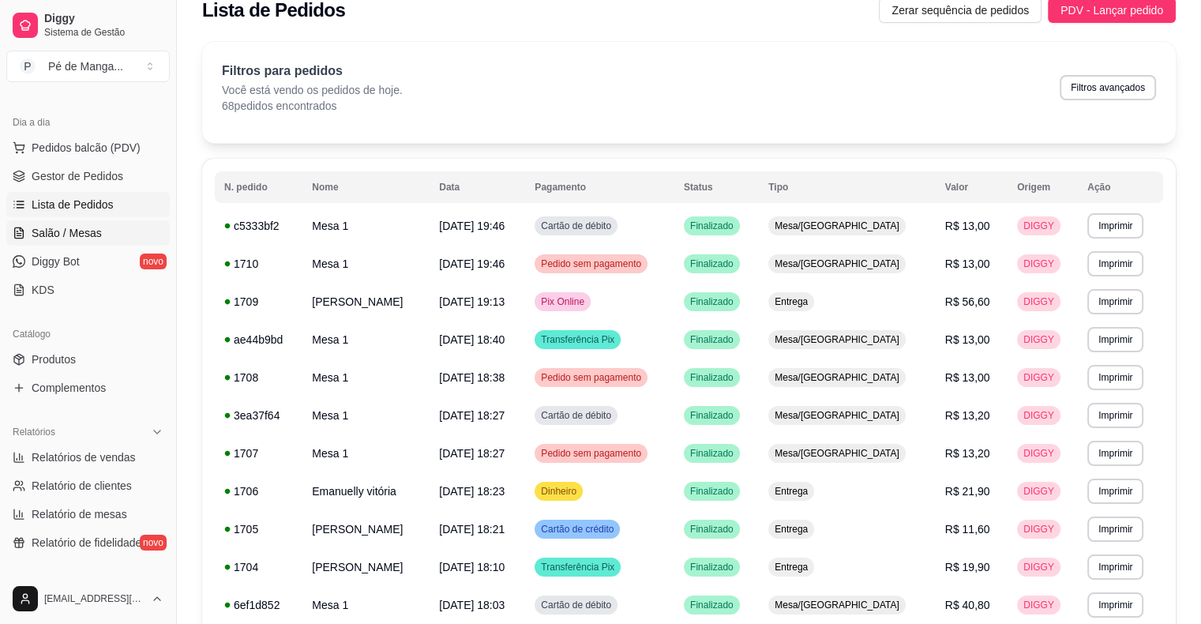
click at [34, 236] on span "Salão / Mesas" at bounding box center [67, 233] width 70 height 16
